Goal: Task Accomplishment & Management: Complete application form

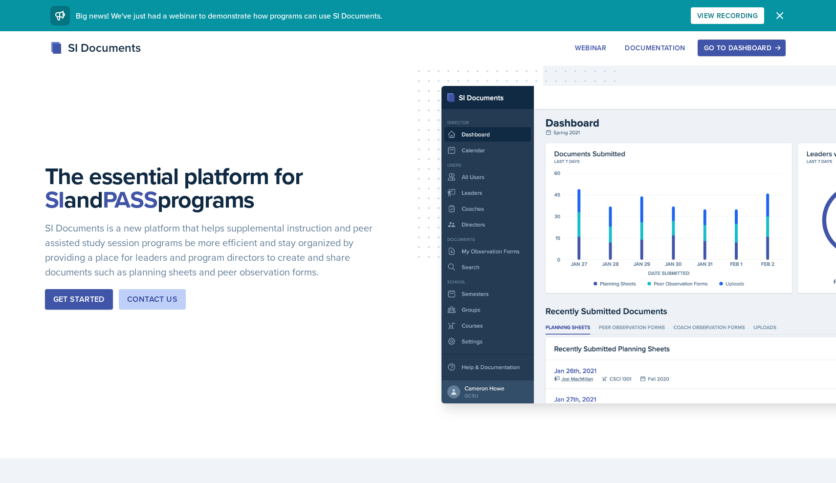
click at [737, 45] on div "Go to Dashboard" at bounding box center [741, 48] width 75 height 8
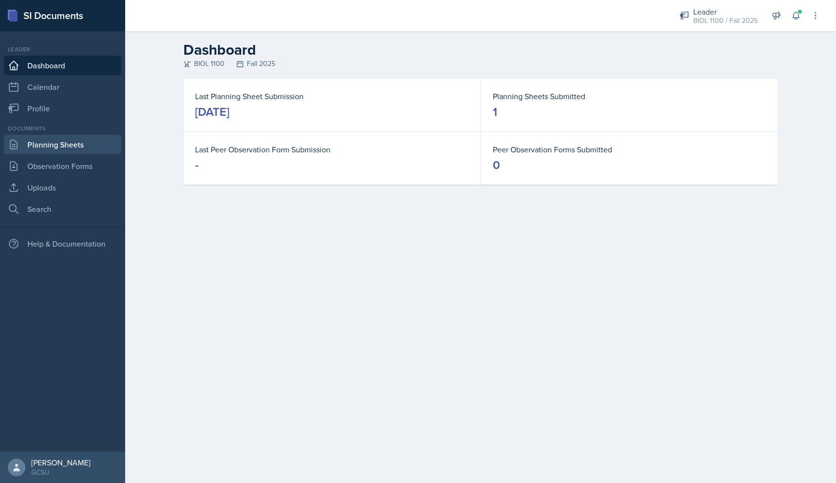
click at [50, 148] on link "Planning Sheets" at bounding box center [62, 145] width 117 height 20
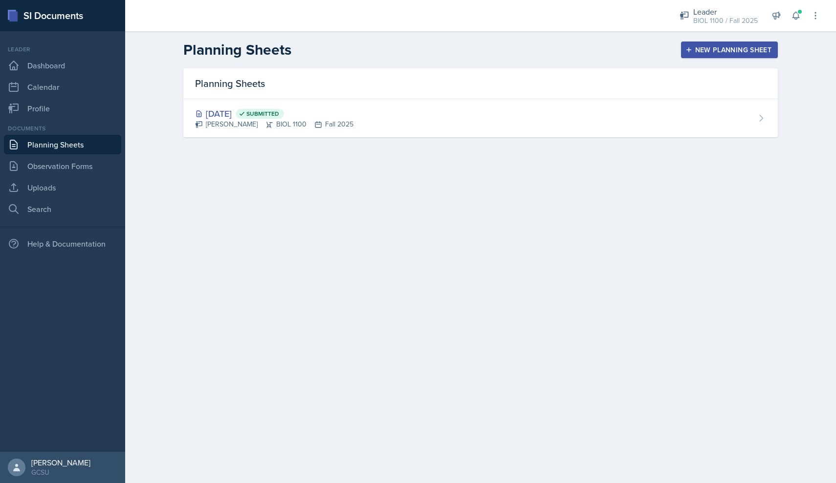
click at [732, 46] on div "New Planning Sheet" at bounding box center [729, 50] width 84 height 8
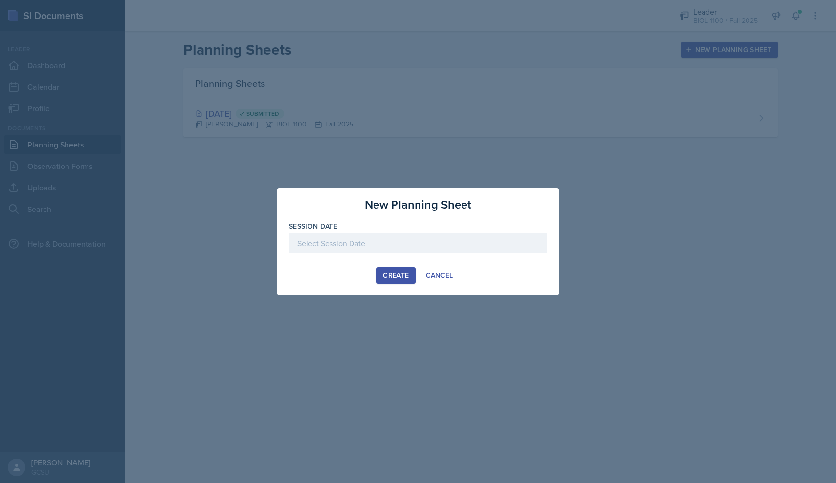
click at [341, 246] on div at bounding box center [418, 243] width 258 height 21
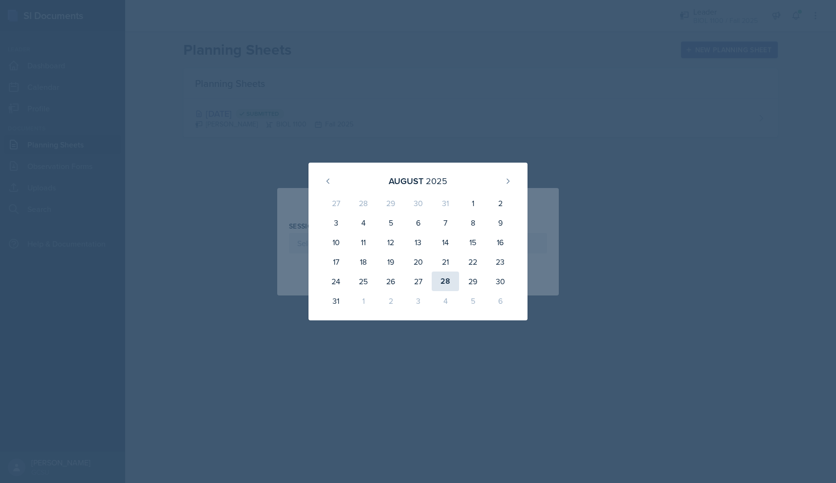
click at [447, 282] on div "28" at bounding box center [445, 282] width 27 height 20
type input "[DATE]"
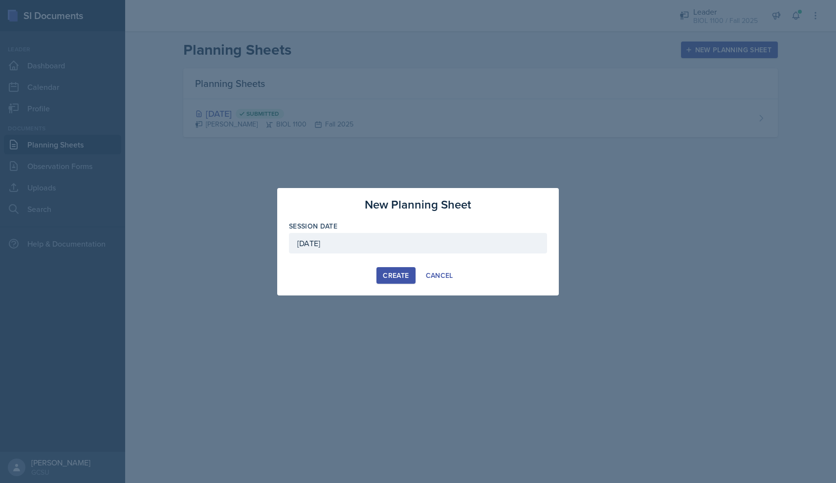
click at [408, 276] on div "Create" at bounding box center [396, 276] width 26 height 8
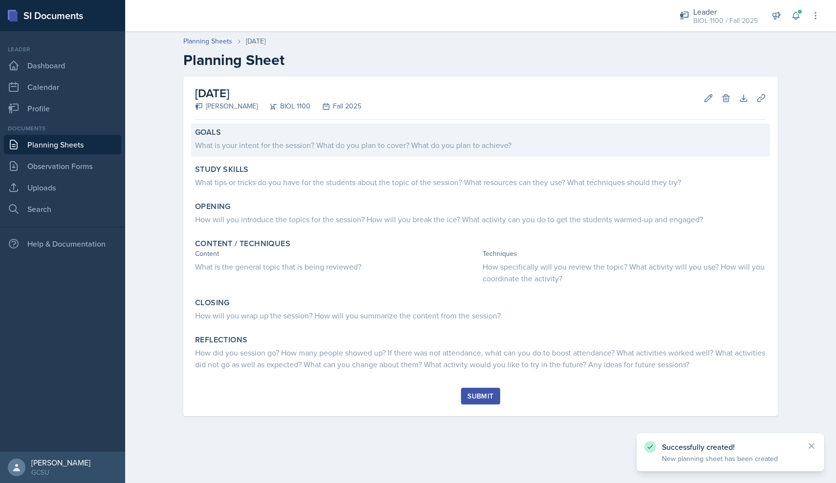
click at [248, 150] on div "What is your intent for the session? What do you plan to cover? What do you pla…" at bounding box center [480, 145] width 571 height 12
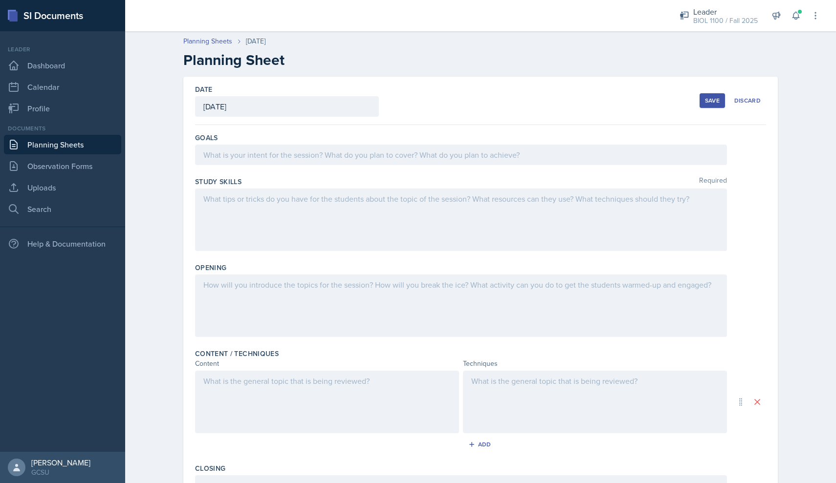
click at [275, 161] on div at bounding box center [461, 155] width 532 height 21
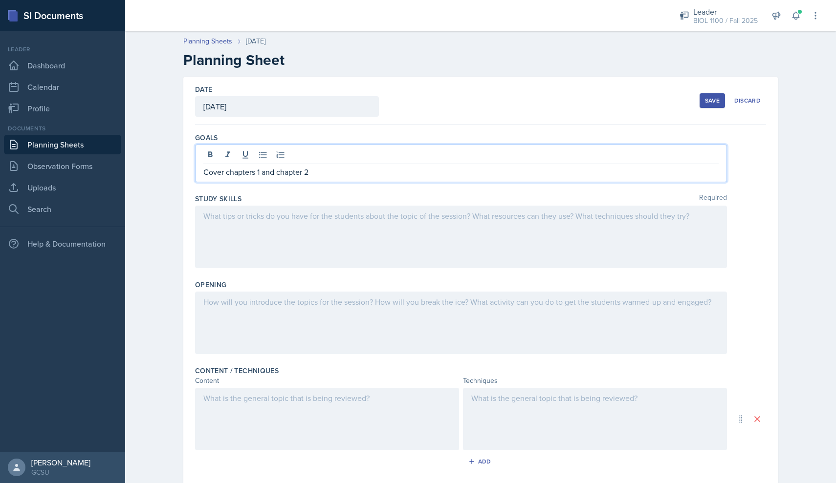
click at [295, 225] on div at bounding box center [461, 237] width 532 height 63
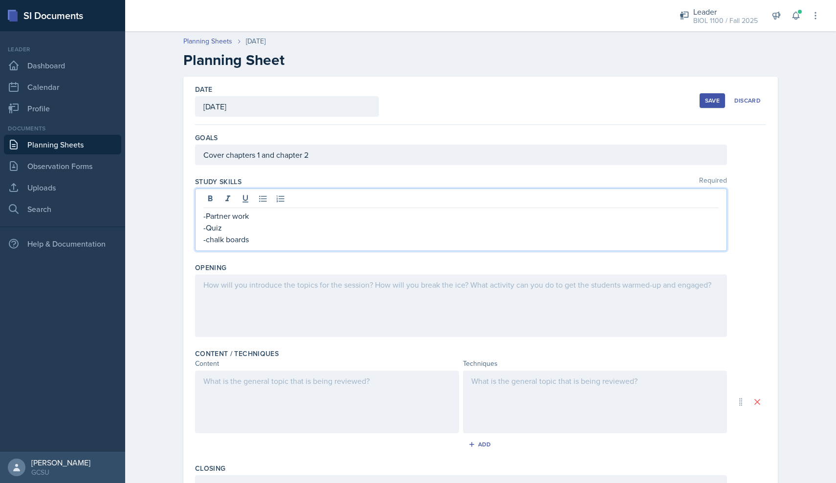
click at [279, 301] on div at bounding box center [461, 306] width 532 height 63
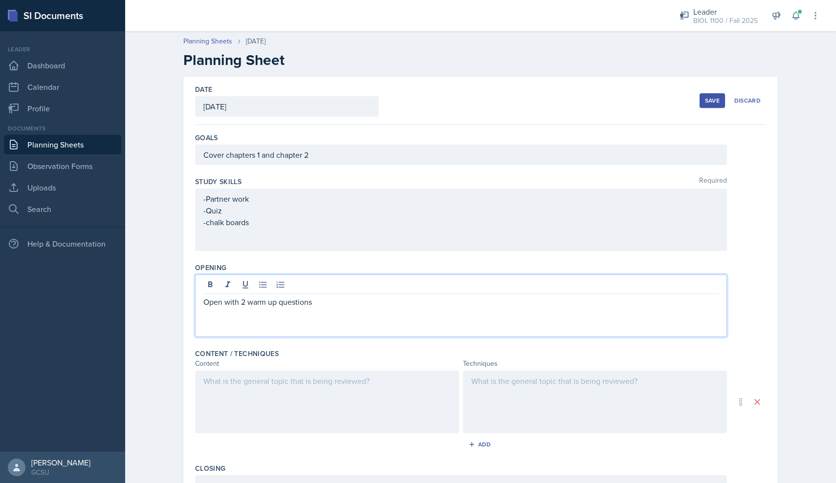
click at [244, 398] on div at bounding box center [327, 402] width 264 height 63
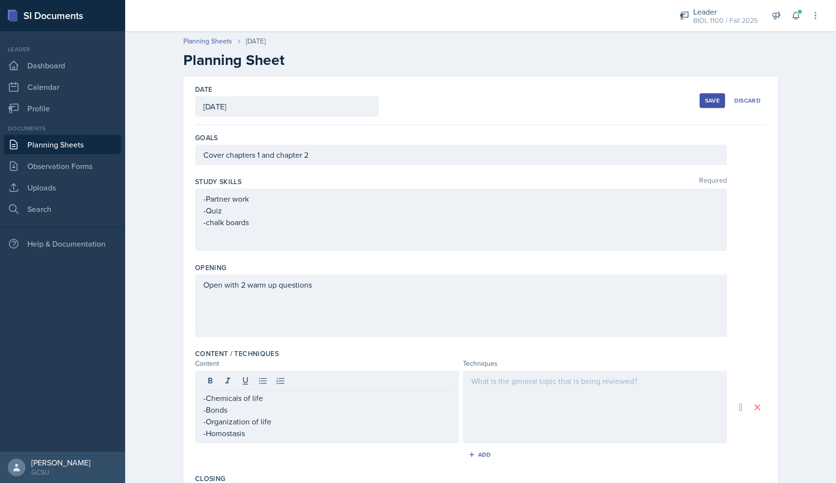
click at [511, 402] on div at bounding box center [595, 407] width 264 height 73
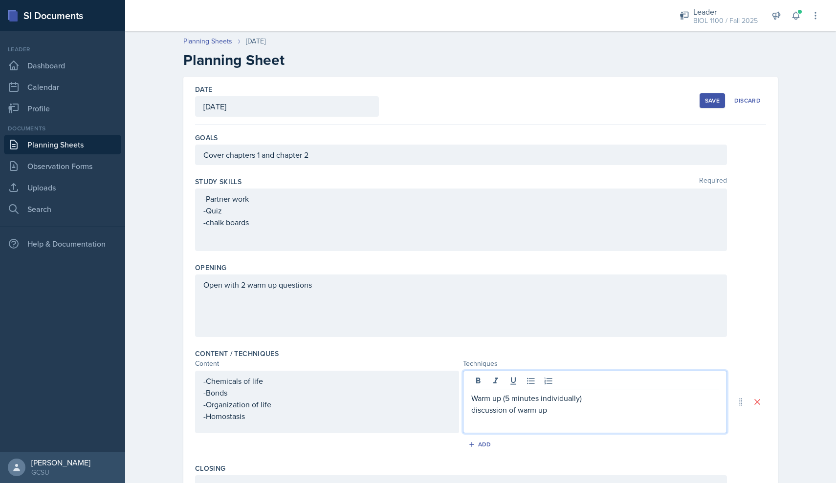
click at [470, 398] on div "Warm up (5 minutes individually) discussion of warm up" at bounding box center [595, 402] width 264 height 63
click at [472, 399] on p "Warm up (5 minutes individually)" at bounding box center [594, 399] width 247 height 12
click at [472, 410] on p "discussion of warm up" at bounding box center [594, 410] width 247 height 12
click at [554, 410] on p "-discussion of warm up" at bounding box center [594, 410] width 247 height 12
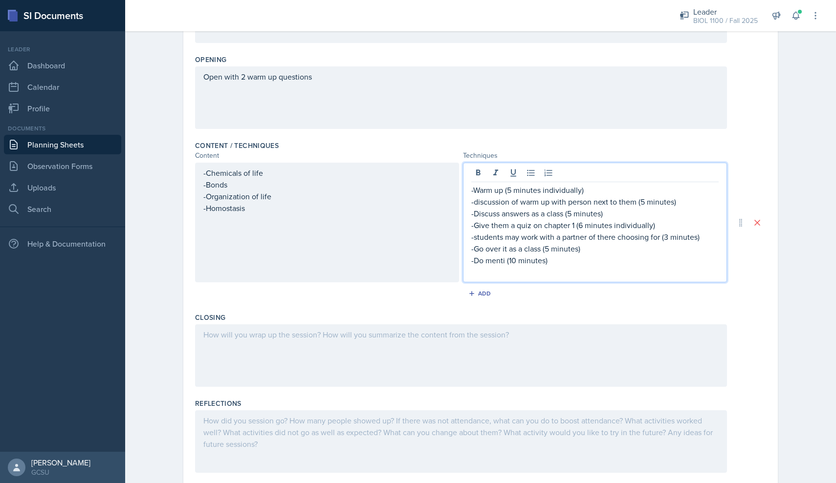
scroll to position [213, 0]
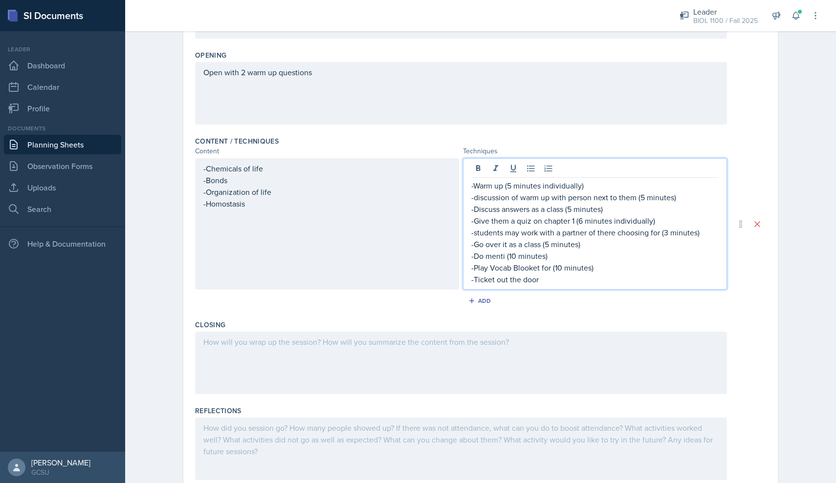
click at [296, 344] on div at bounding box center [461, 363] width 532 height 63
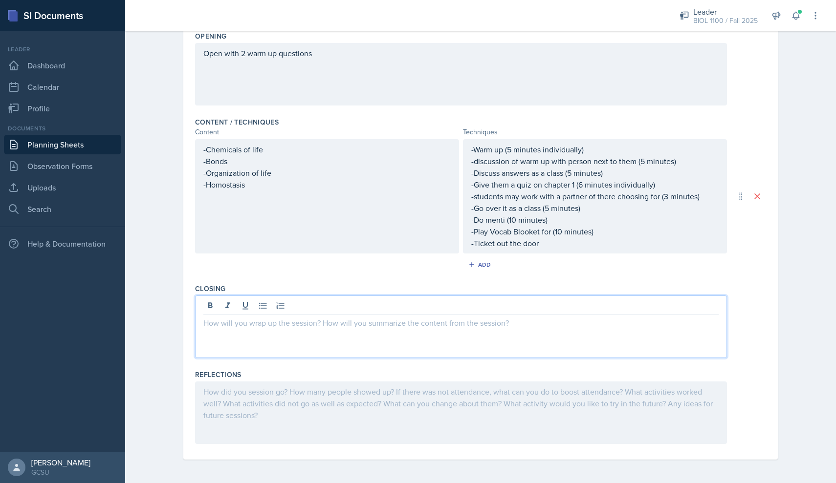
scroll to position [232, 0]
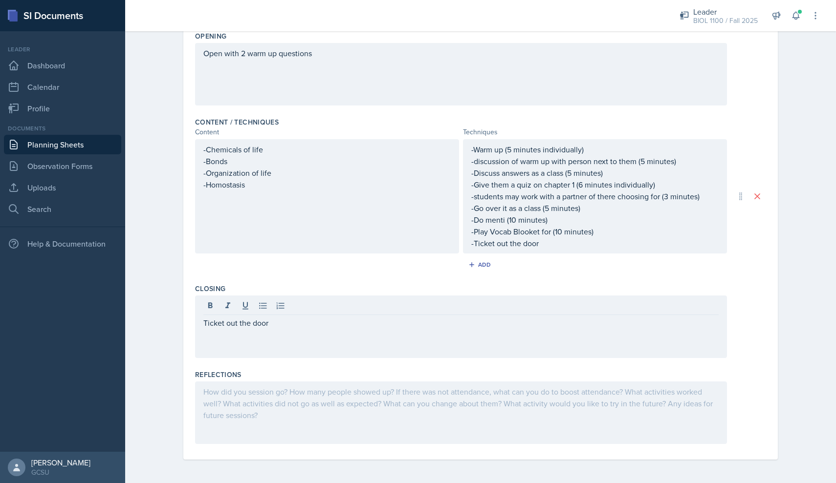
click at [438, 406] on div at bounding box center [461, 413] width 532 height 63
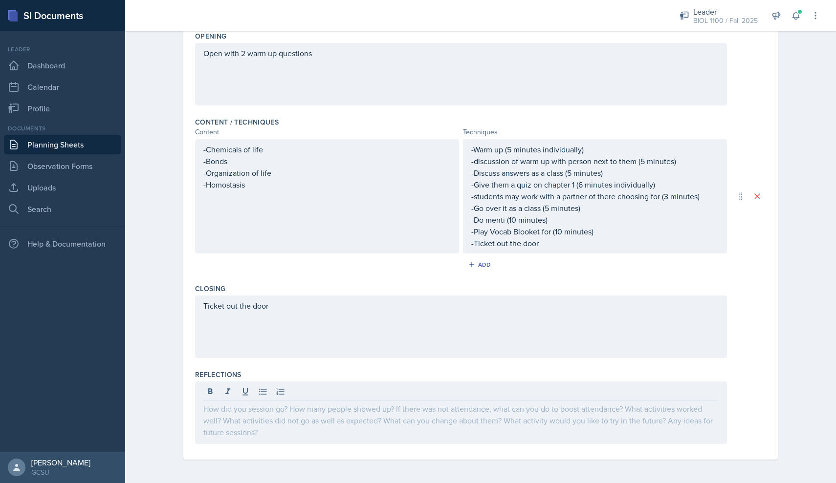
click at [424, 365] on div "Closing Ticket out the door" at bounding box center [480, 323] width 571 height 86
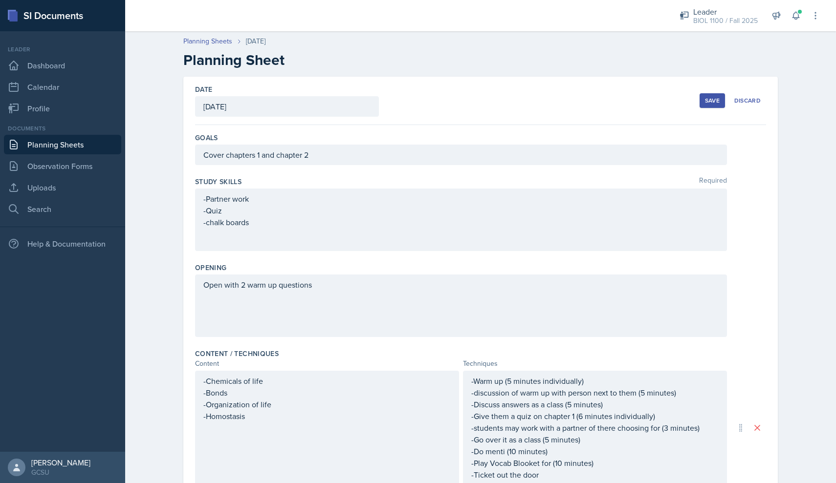
scroll to position [0, 0]
click at [709, 102] on div "Save" at bounding box center [712, 101] width 15 height 8
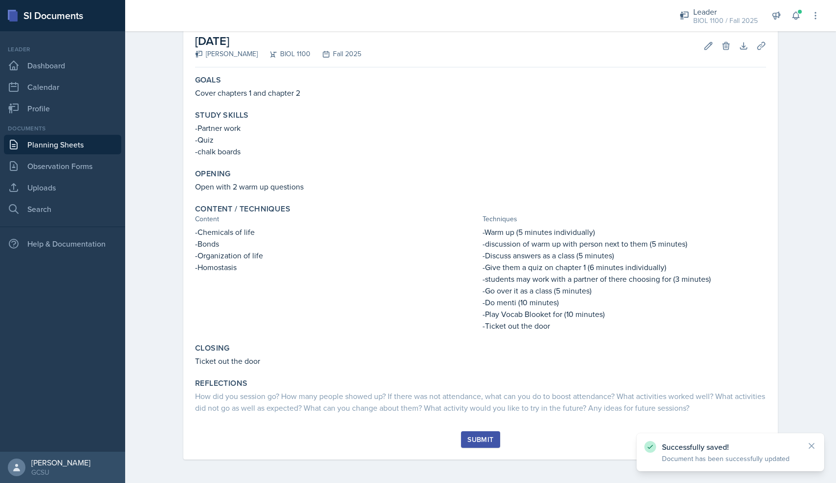
scroll to position [52, 0]
click at [477, 439] on div "Submit" at bounding box center [480, 440] width 26 height 8
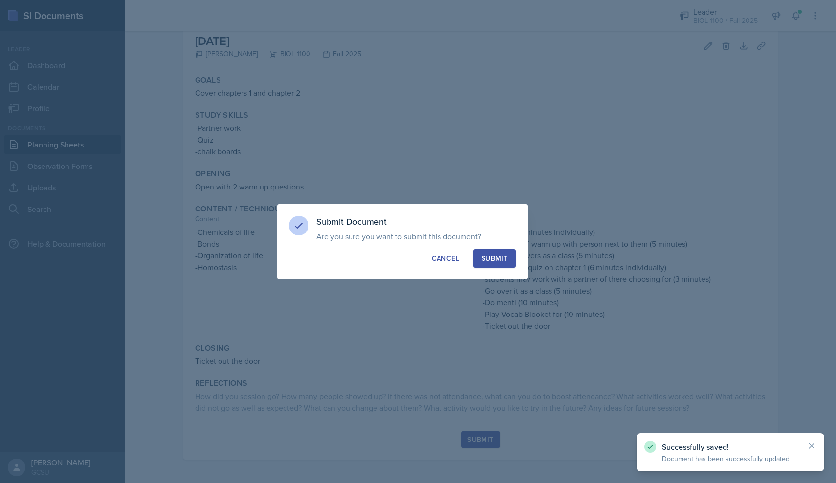
click at [494, 256] on div "Submit" at bounding box center [495, 259] width 26 height 10
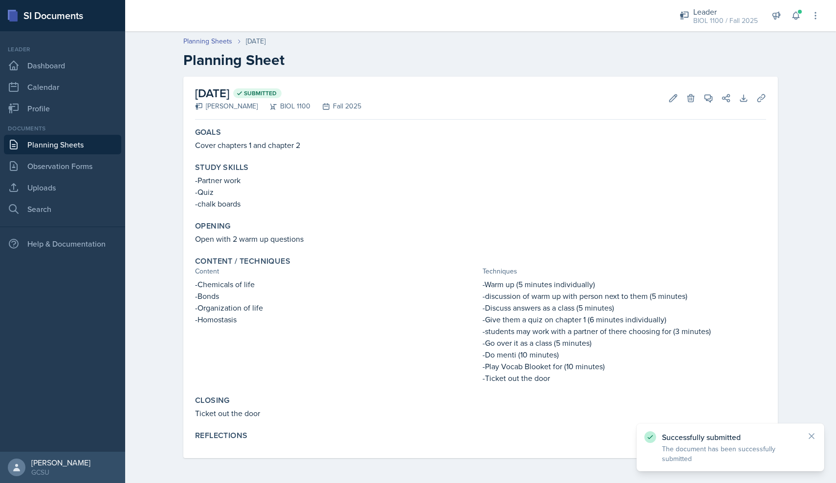
scroll to position [0, 0]
